Goal: Browse casually

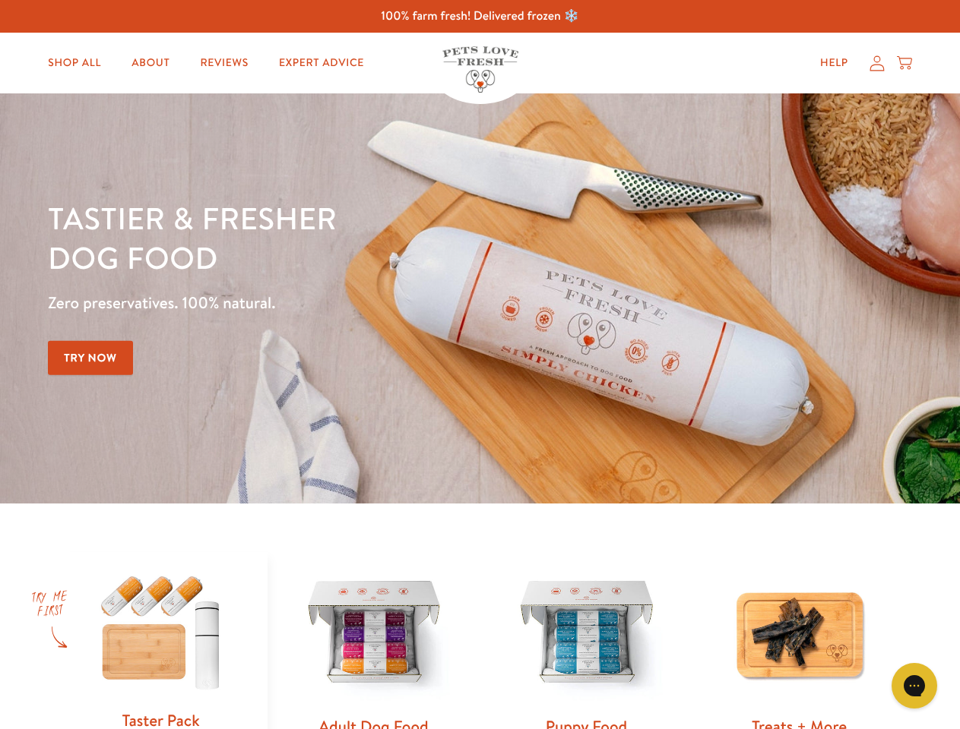
click at [479, 365] on div "Tastier & fresher dog food Zero preservatives. 100% natural. Try Now" at bounding box center [336, 298] width 576 height 201
click at [914, 686] on icon "Gorgias live chat" at bounding box center [913, 685] width 14 height 14
